Goal: Information Seeking & Learning: Learn about a topic

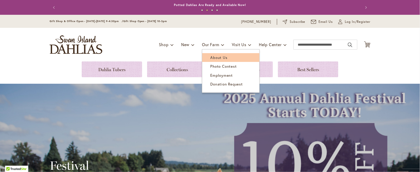
click at [220, 57] on span "About Us" at bounding box center [218, 57] width 17 height 5
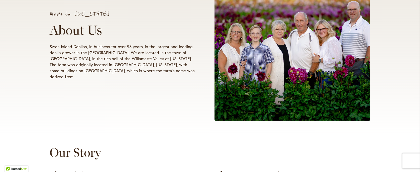
scroll to position [125, 0]
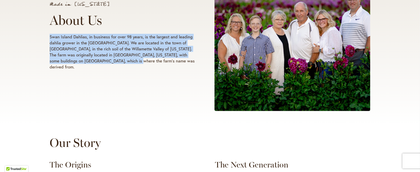
drag, startPoint x: 48, startPoint y: 39, endPoint x: 180, endPoint y: 64, distance: 134.5
click at [180, 64] on p "Swan Island Dahlias, in business for over 98 years, is the largest and leading …" at bounding box center [123, 52] width 146 height 36
copy p "Swan Island Dahlias, in business for over 98 years, is the largest and leading …"
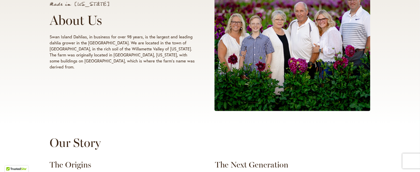
click at [177, 117] on div "Made in Oregon About Us Swan Island Dahlias, in business for over 98 years, is …" at bounding box center [210, 31] width 420 height 190
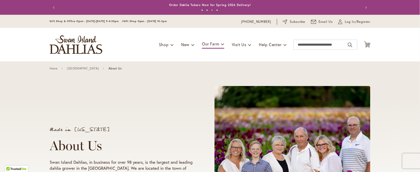
scroll to position [0, 0]
click at [211, 60] on link "New & Exclusive" at bounding box center [210, 57] width 57 height 9
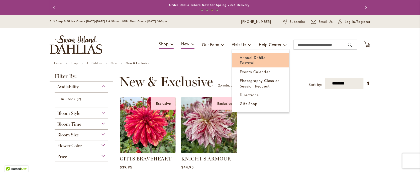
click at [245, 56] on span "Annual Dahlia Festival" at bounding box center [253, 60] width 26 height 10
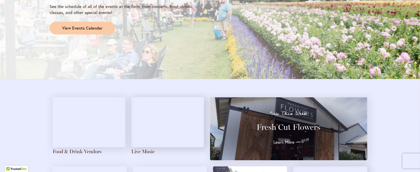
scroll to position [476, 0]
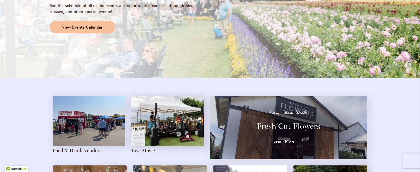
click at [71, 25] on span "View Events Calendar" at bounding box center [82, 27] width 40 height 6
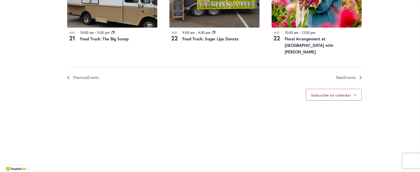
scroll to position [627, 0]
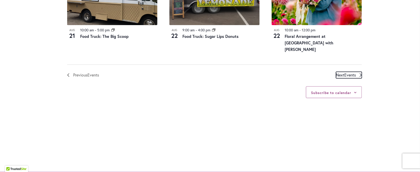
click at [346, 72] on span "Events" at bounding box center [350, 74] width 12 height 5
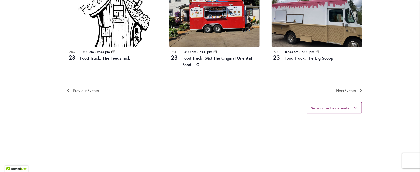
scroll to position [624, 0]
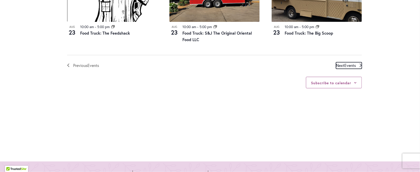
click at [347, 64] on span "Events" at bounding box center [350, 65] width 12 height 5
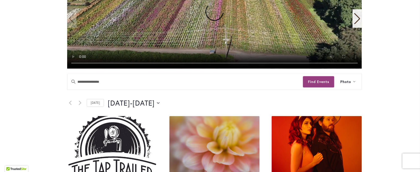
scroll to position [197, 0]
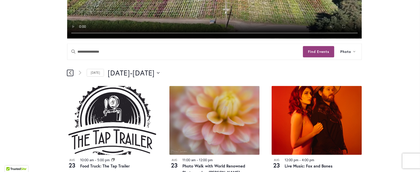
click at [69, 72] on icon "Previous Events" at bounding box center [70, 72] width 3 height 5
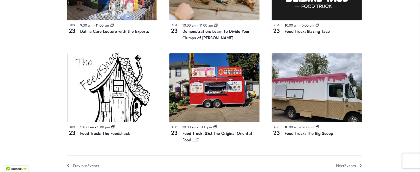
scroll to position [548, 0]
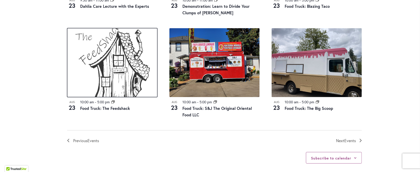
click at [119, 64] on img at bounding box center [112, 62] width 90 height 69
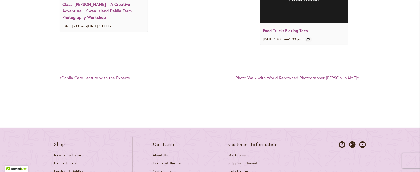
scroll to position [702, 0]
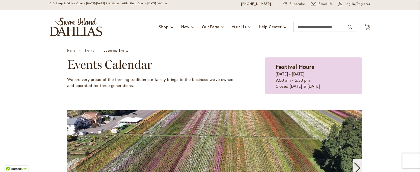
scroll to position [25, 0]
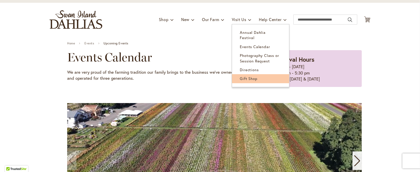
click at [241, 74] on link "Gift Shop" at bounding box center [260, 78] width 57 height 9
